Goal: Transaction & Acquisition: Purchase product/service

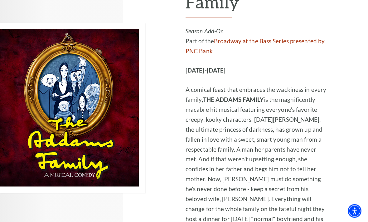
scroll to position [1106, 0]
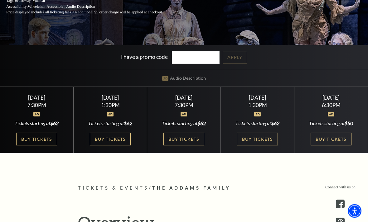
scroll to position [129, 0]
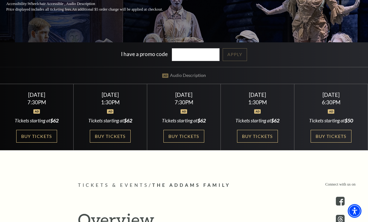
click at [331, 143] on link "Buy Tickets" at bounding box center [331, 136] width 41 height 13
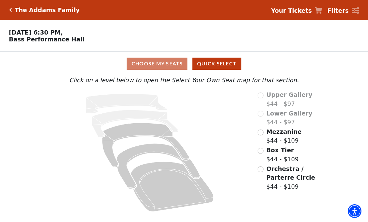
click at [263, 168] on input "Orchestra / Parterre Circle$44 - $109\a" at bounding box center [261, 170] width 6 height 6
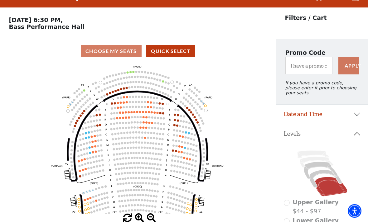
scroll to position [29, 0]
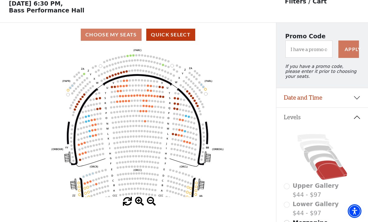
click at [95, 136] on circle at bounding box center [96, 135] width 2 height 2
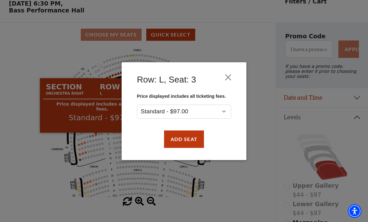
click at [229, 76] on button "Close" at bounding box center [228, 77] width 12 height 12
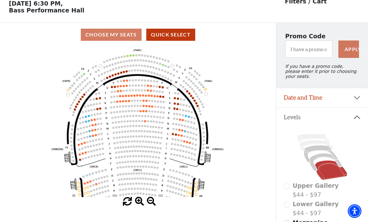
click at [143, 107] on circle at bounding box center [144, 106] width 2 height 2
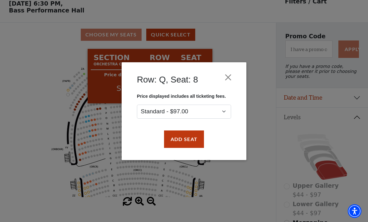
click at [229, 75] on button "Close" at bounding box center [228, 77] width 12 height 12
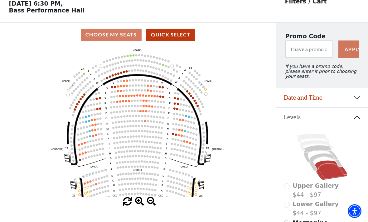
click at [178, 105] on circle at bounding box center [178, 104] width 2 height 2
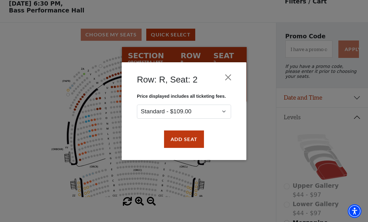
click at [229, 77] on button "Close" at bounding box center [228, 77] width 12 height 12
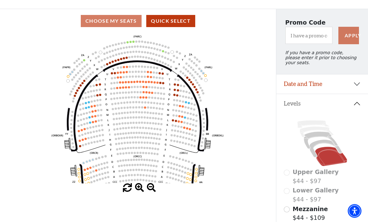
scroll to position [41, 0]
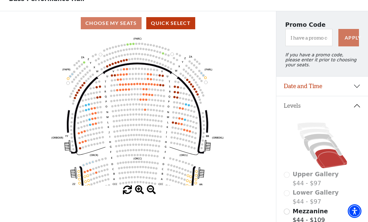
click at [98, 125] on icon "Left (ORPITL) Right (ORPITR) Center (ORPITC) ZZ AA YY BB ZA ZA (ORCL) (ORCR) (O…" at bounding box center [138, 110] width 249 height 151
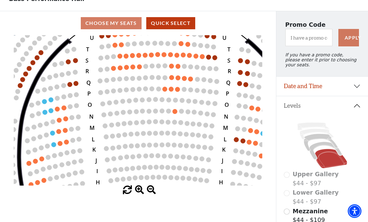
click at [55, 145] on circle at bounding box center [53, 145] width 5 height 5
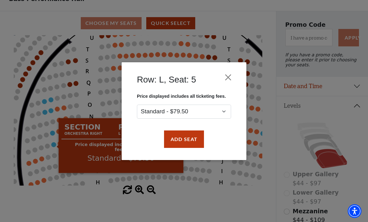
click at [232, 71] on button "Close" at bounding box center [228, 77] width 12 height 12
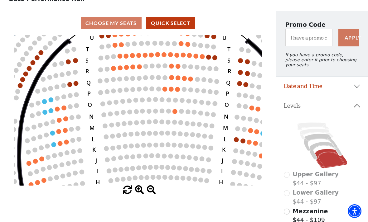
click at [70, 139] on icon "Left (ORPITL) Right (ORPITR) Center (ORPITC) ZZ AA YY BB ZA ZA (ORCL) (ORCR) (O…" at bounding box center [138, 110] width 249 height 151
click at [68, 144] on circle at bounding box center [66, 142] width 5 height 5
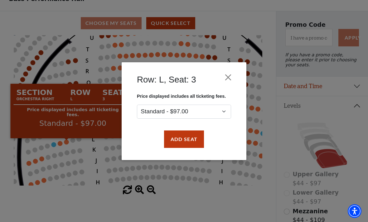
click at [237, 72] on div "Row: L, Seat: 3 Price displayed includes all ticketing fees. Standard - $97.00 …" at bounding box center [184, 111] width 125 height 98
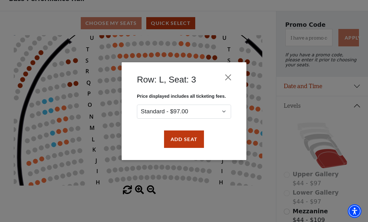
click at [230, 76] on button "Close" at bounding box center [228, 77] width 12 height 12
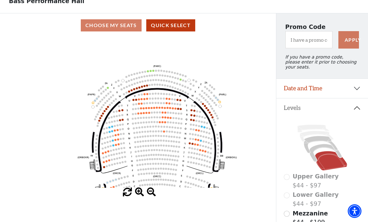
scroll to position [0, 0]
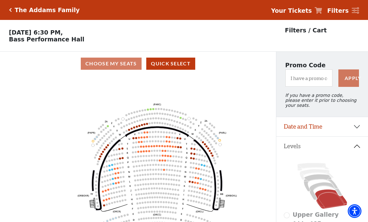
click at [15, 10] on h5 "The Addams Family" at bounding box center [47, 10] width 65 height 7
click at [15, 14] on div "The Addams Family Your Tickets Filters" at bounding box center [184, 10] width 368 height 20
click at [11, 9] on icon "Click here to go back to filters" at bounding box center [10, 10] width 3 height 4
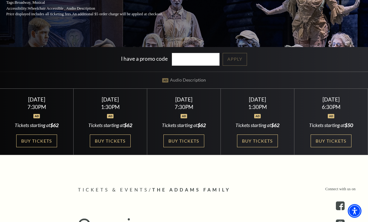
scroll to position [124, 0]
click at [261, 148] on link "Buy Tickets" at bounding box center [257, 141] width 41 height 13
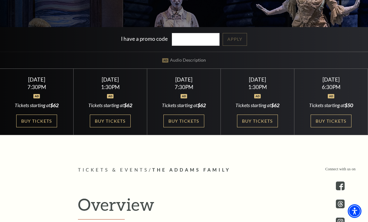
click at [189, 128] on link "Buy Tickets" at bounding box center [183, 121] width 41 height 13
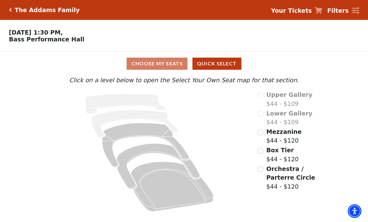
click at [263, 169] on input "Orchestra / Parterre Circle$44 - $120\a" at bounding box center [261, 170] width 6 height 6
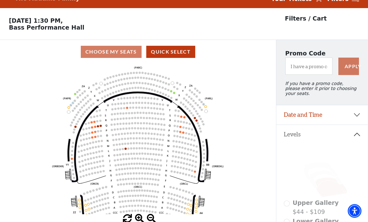
scroll to position [29, 0]
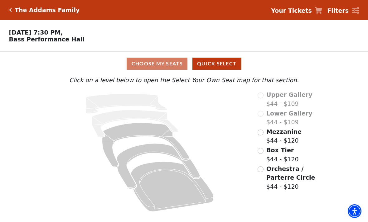
click at [262, 170] on input "Orchestra / Parterre Circle$44 - $120\a" at bounding box center [261, 170] width 6 height 6
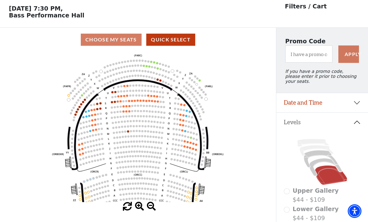
scroll to position [29, 0]
